Goal: Task Accomplishment & Management: Use online tool/utility

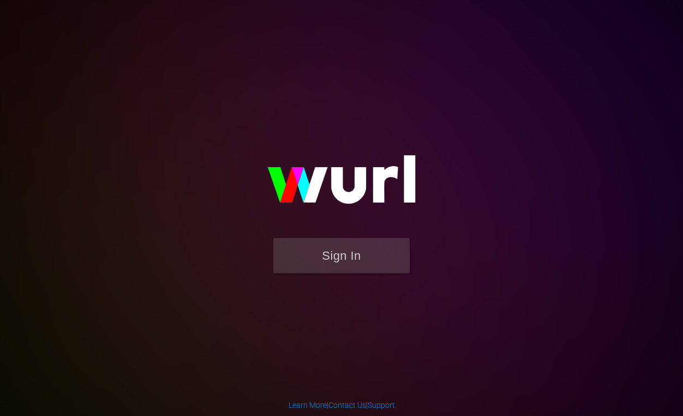
click at [349, 276] on form "Sign In" at bounding box center [341, 261] width 218 height 46
click at [334, 251] on button "Sign In" at bounding box center [341, 255] width 136 height 35
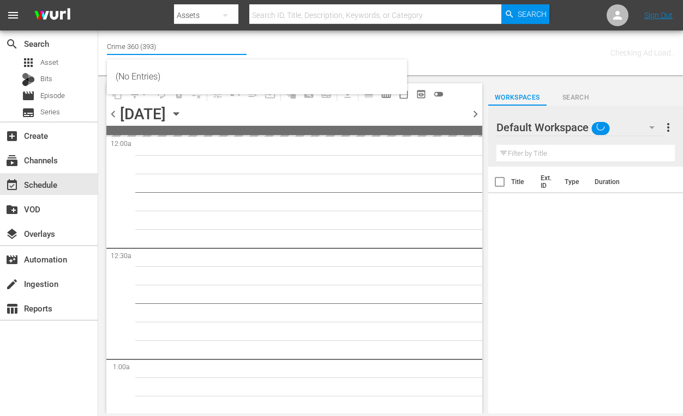
click at [182, 48] on input "Crime 360 (393)" at bounding box center [177, 46] width 140 height 26
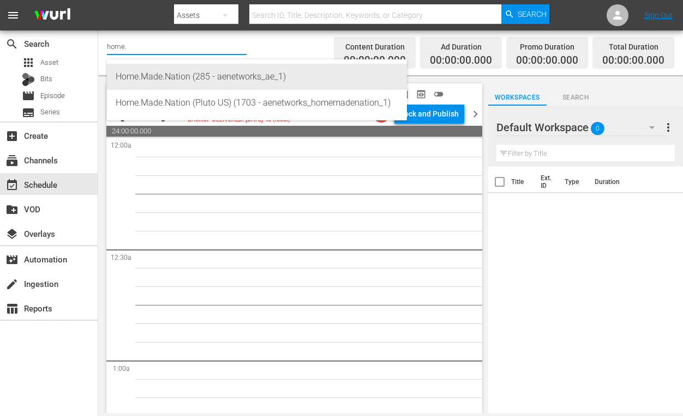
click at [158, 76] on div "Home.Made.Nation (285 - aenetworks_ae_1)" at bounding box center [257, 77] width 282 height 26
type input "Home.Made.Nation (285 - aenetworks_ae_1)"
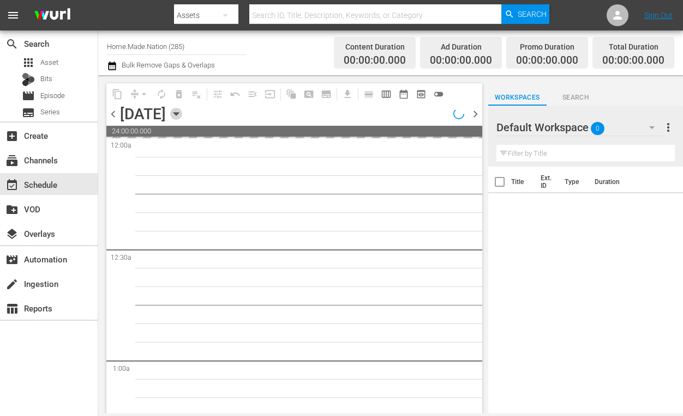
click at [182, 116] on icon "button" at bounding box center [176, 114] width 12 height 12
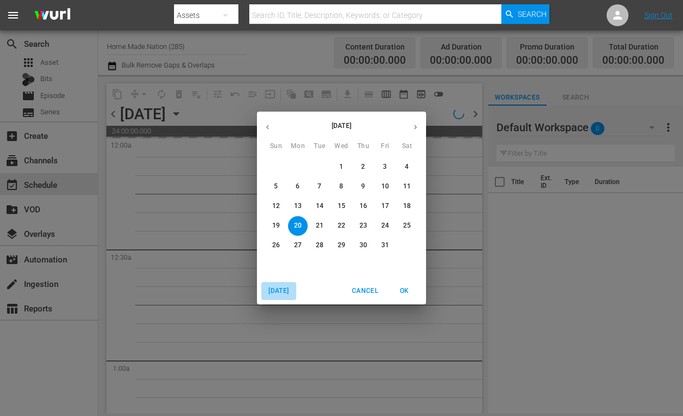
click at [271, 290] on span "[DATE]" at bounding box center [278, 291] width 26 height 11
click at [415, 128] on icon "button" at bounding box center [415, 127] width 8 height 8
click at [297, 209] on p "13" at bounding box center [298, 206] width 8 height 9
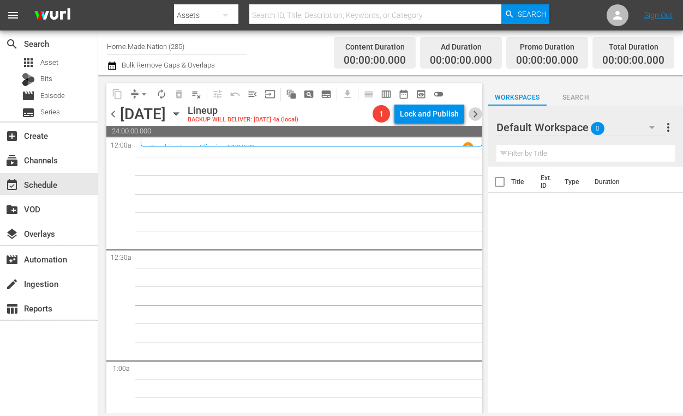
click at [476, 111] on span "chevron_right" at bounding box center [475, 114] width 14 height 14
